Goal: Browse casually: Explore the website without a specific task or goal

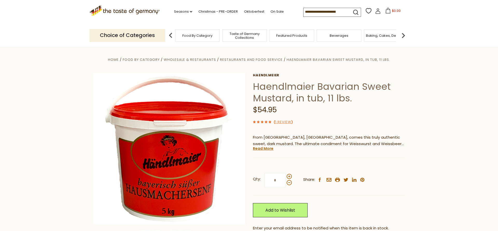
click at [453, 48] on section "Home Food By Category Wholesale & Restaurants Restaurants and Food Service Haen…" at bounding box center [249, 169] width 498 height 247
click at [124, 12] on icon ".st0{fill:#EDD300;} .st1{fill:#D33E21;}" at bounding box center [124, 10] width 70 height 11
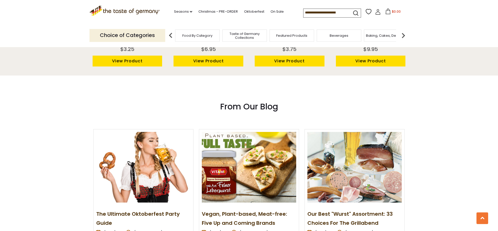
scroll to position [582, 0]
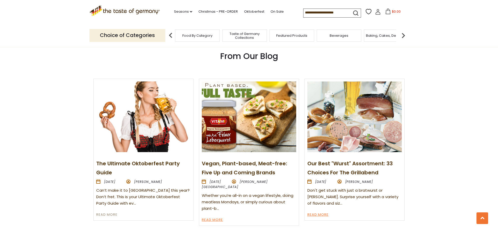
click at [113, 212] on link "Read More" at bounding box center [106, 215] width 21 height 6
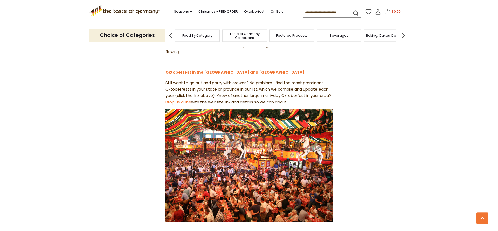
scroll to position [687, 0]
